Goal: Complete application form

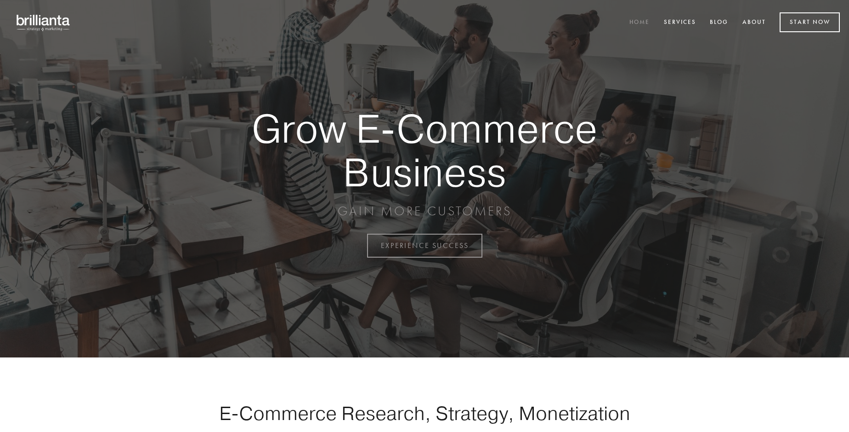
scroll to position [2409, 0]
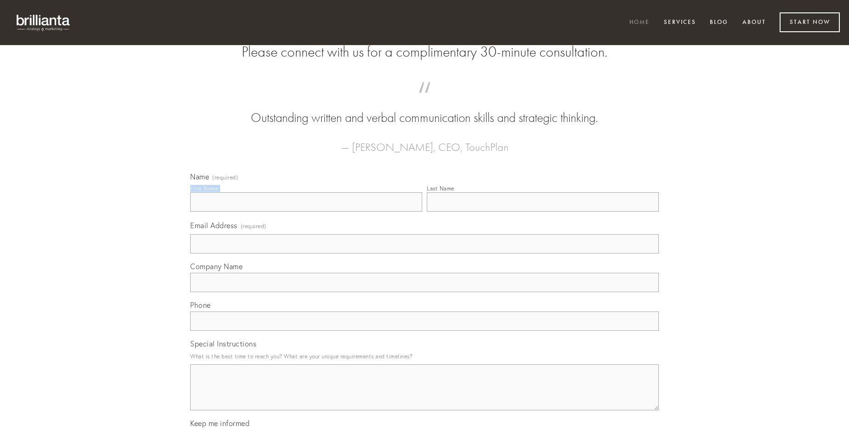
type input "[PERSON_NAME]"
click at [543, 211] on input "Last Name" at bounding box center [543, 201] width 232 height 19
type input "[PERSON_NAME]"
click at [425, 253] on input "Email Address (required)" at bounding box center [424, 243] width 469 height 19
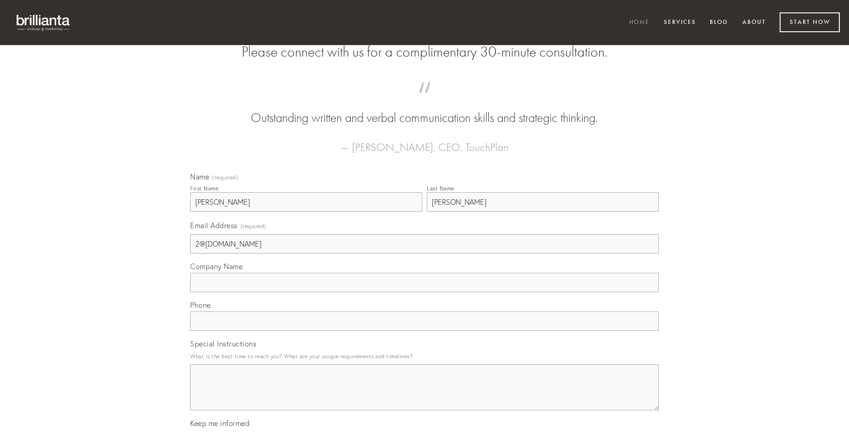
type input "2@[DOMAIN_NAME]"
click at [425, 292] on input "Company Name" at bounding box center [424, 282] width 469 height 19
type input "aeger"
click at [425, 330] on input "text" at bounding box center [424, 320] width 469 height 19
click at [425, 395] on textarea "Special Instructions" at bounding box center [424, 387] width 469 height 46
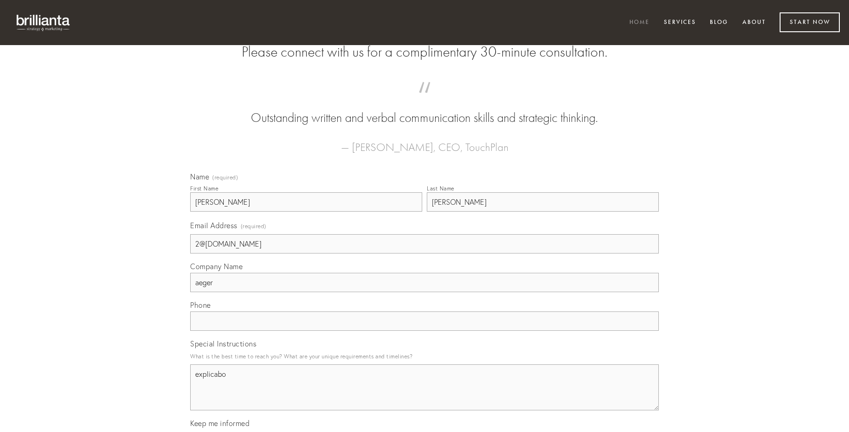
type textarea "explicabo"
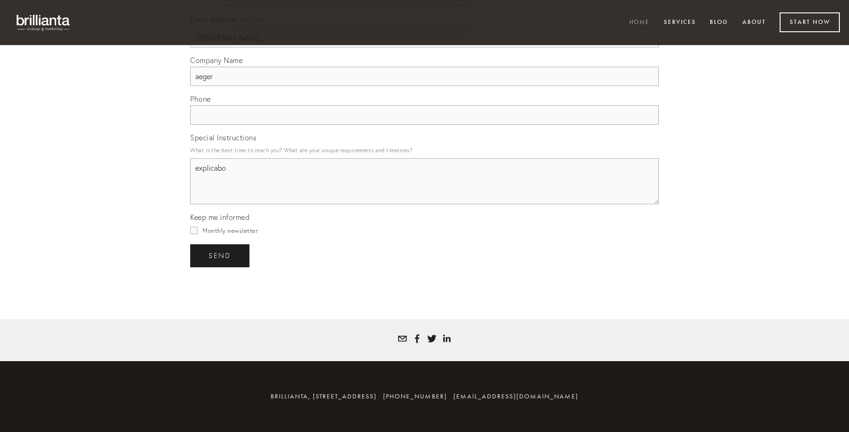
click at [221, 255] on span "send" at bounding box center [220, 255] width 23 height 8
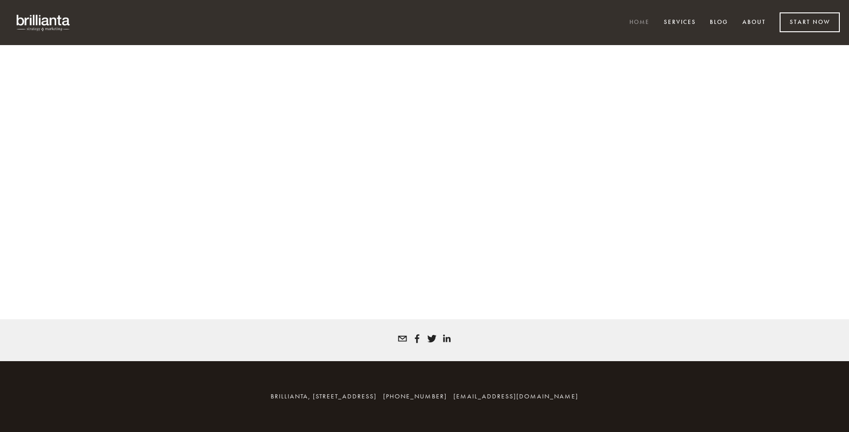
scroll to position [2397, 0]
